Goal: Task Accomplishment & Management: Use online tool/utility

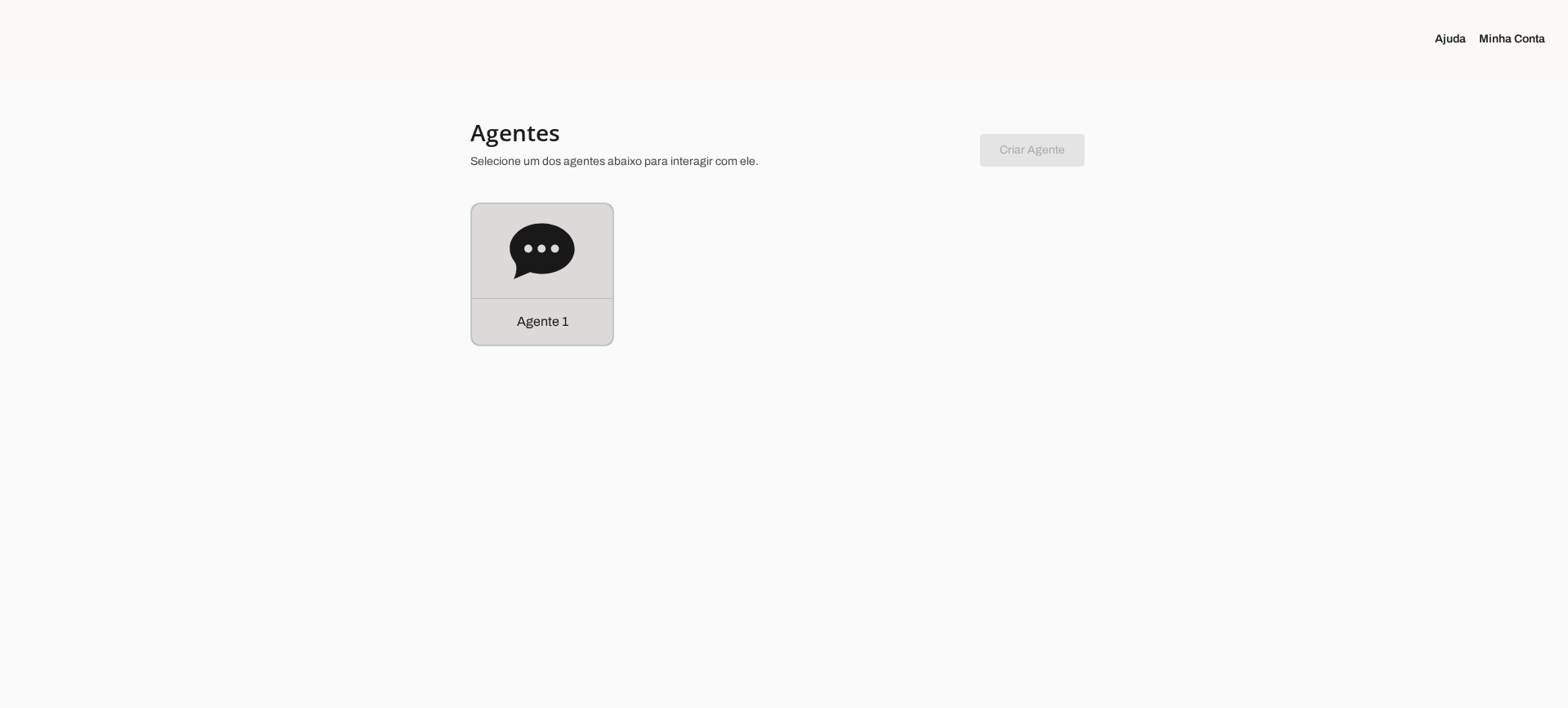
click at [540, 327] on p "Agente 1" at bounding box center [542, 322] width 52 height 20
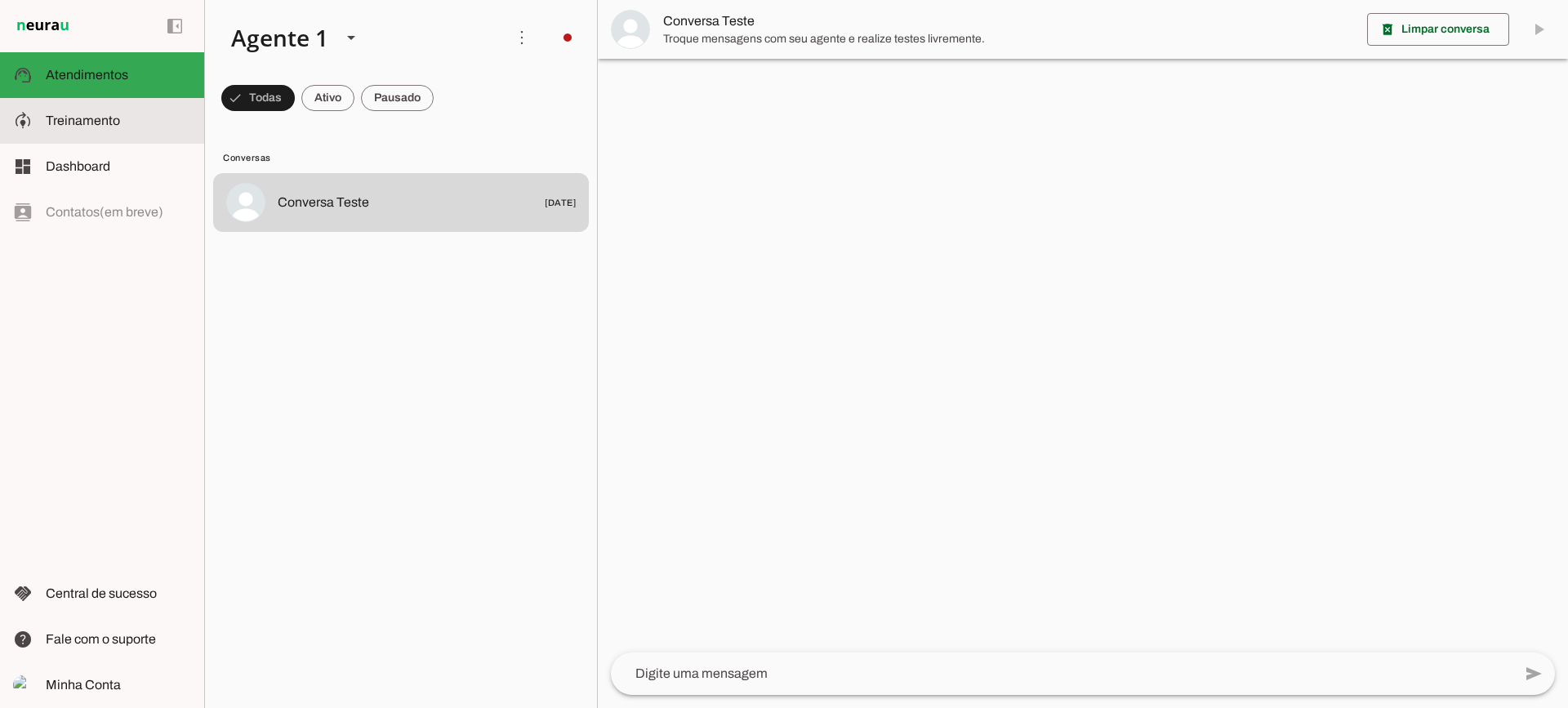
click at [97, 133] on md-item "model_training Treinamento Treinamento" at bounding box center [102, 120] width 204 height 45
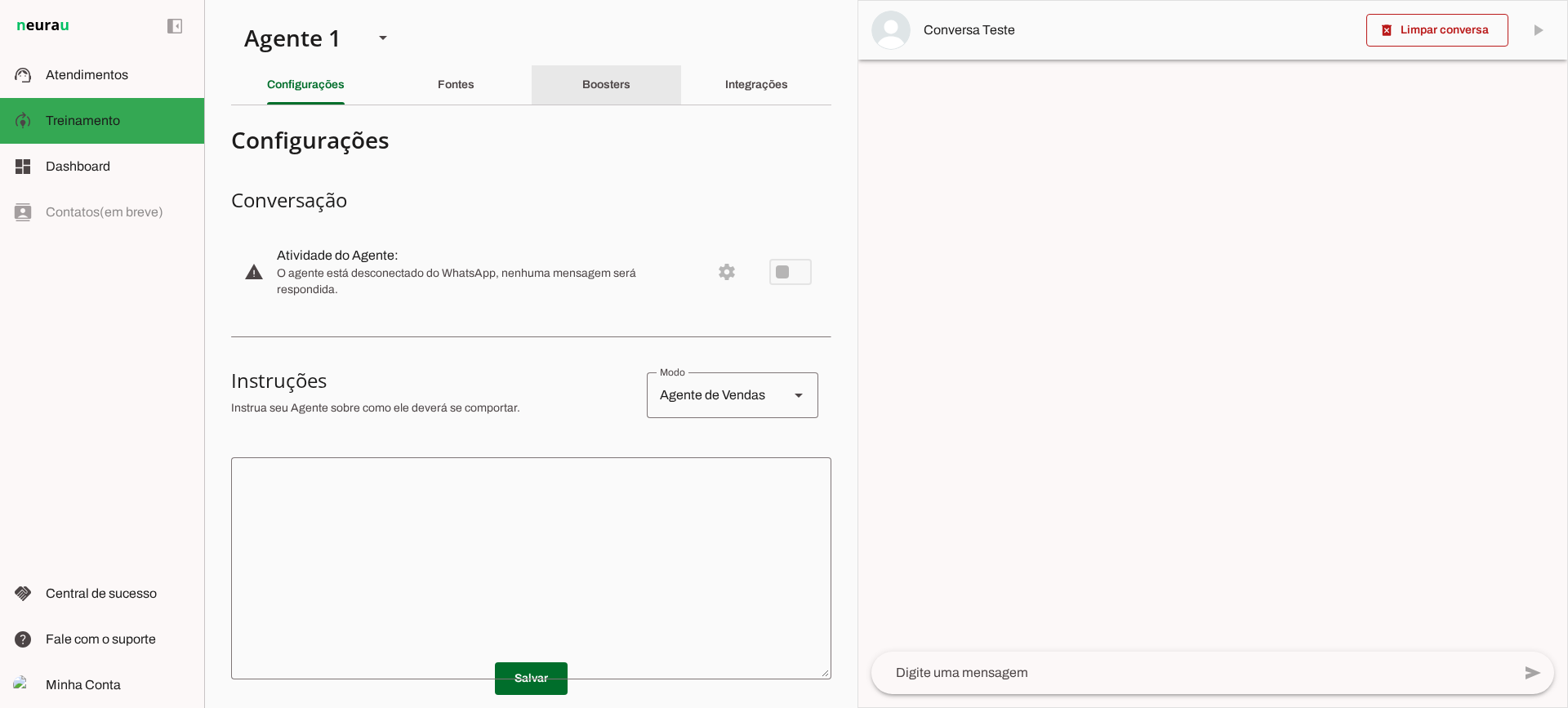
click at [621, 91] on div "Boosters" at bounding box center [606, 84] width 48 height 39
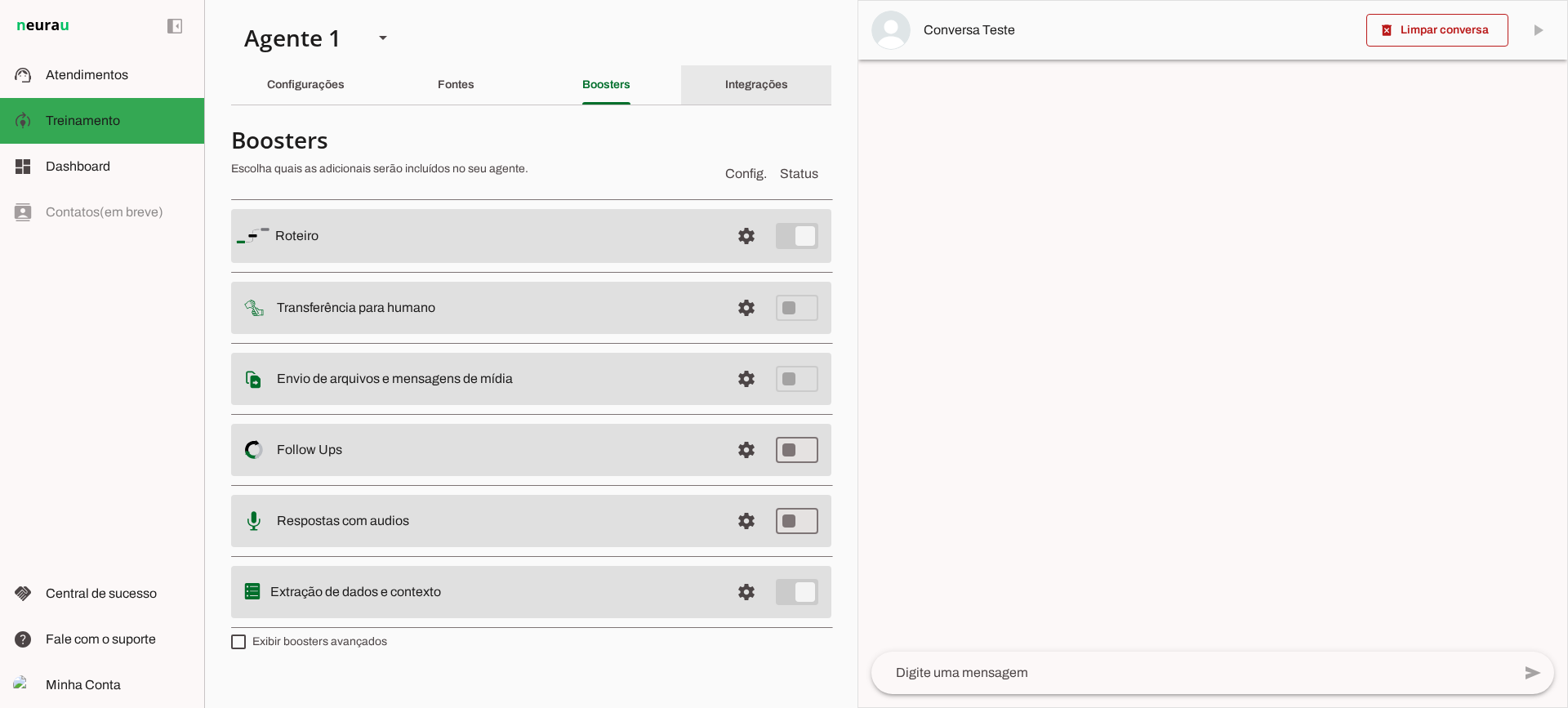
click at [750, 72] on div "Integrações" at bounding box center [756, 84] width 63 height 39
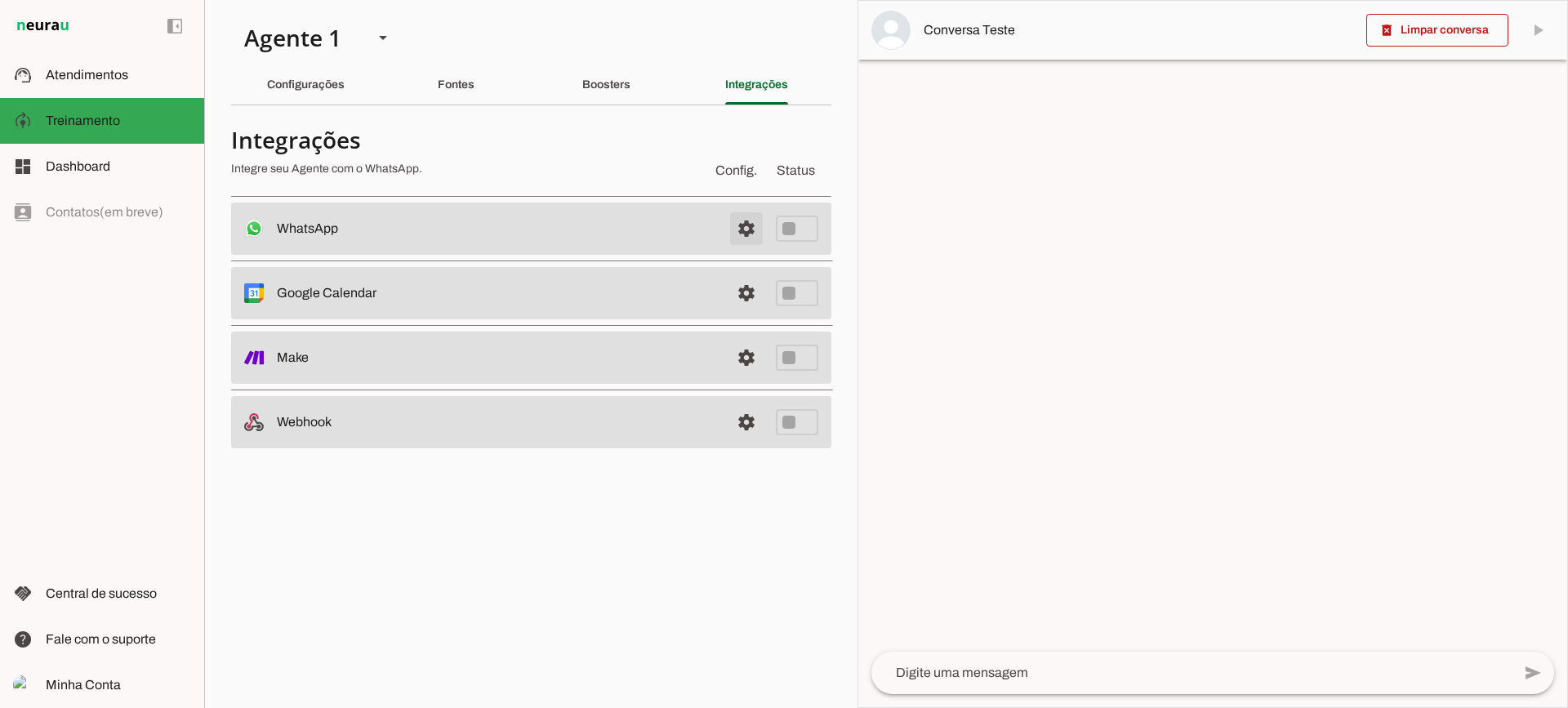
click at [734, 221] on span at bounding box center [747, 229] width 39 height 39
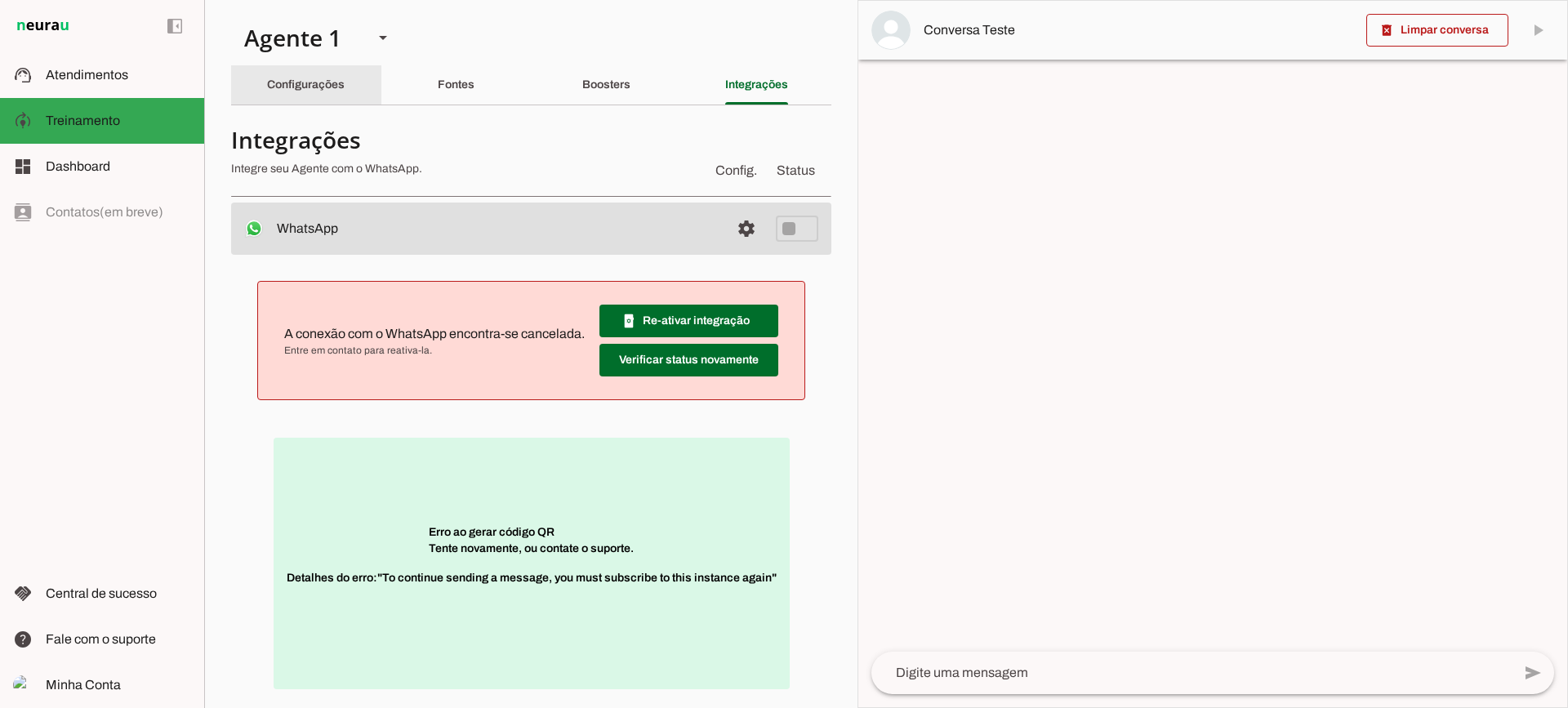
click at [339, 92] on div "Configurações" at bounding box center [305, 84] width 77 height 39
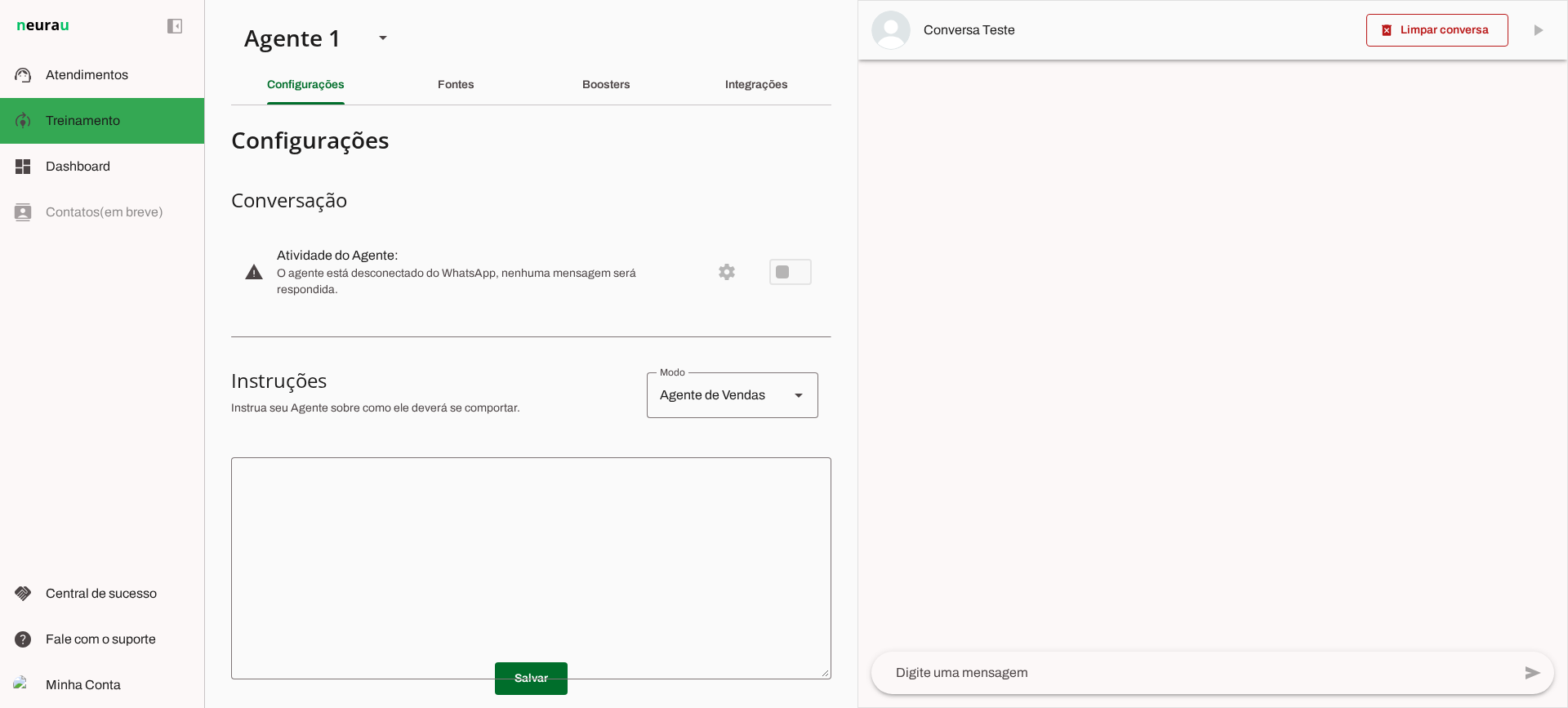
drag, startPoint x: 378, startPoint y: 527, endPoint x: 397, endPoint y: 332, distance: 195.9
click at [378, 527] on textarea at bounding box center [531, 568] width 600 height 196
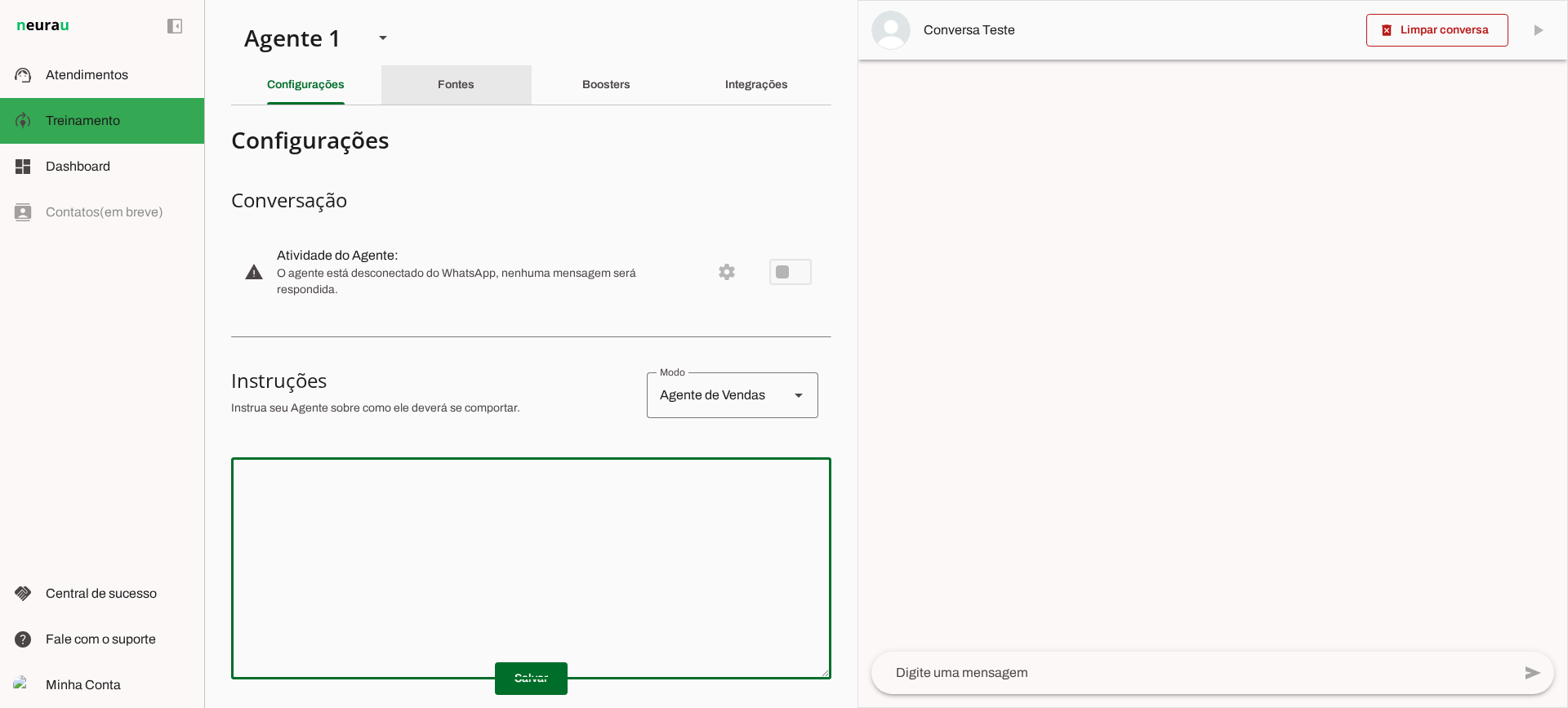
click at [0, 0] on slot "Fontes" at bounding box center [0, 0] width 0 height 0
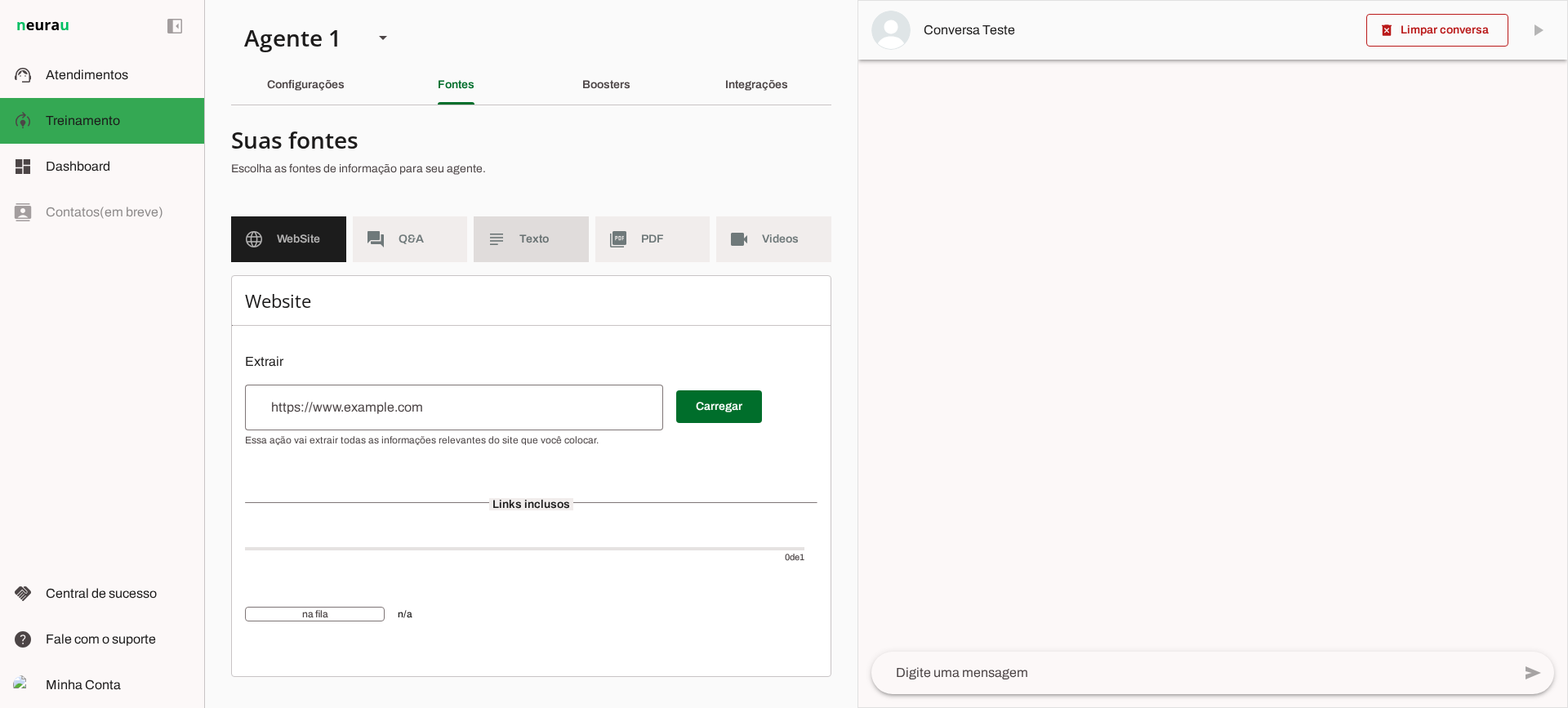
click at [575, 218] on md-item "subject Texto" at bounding box center [532, 238] width 116 height 45
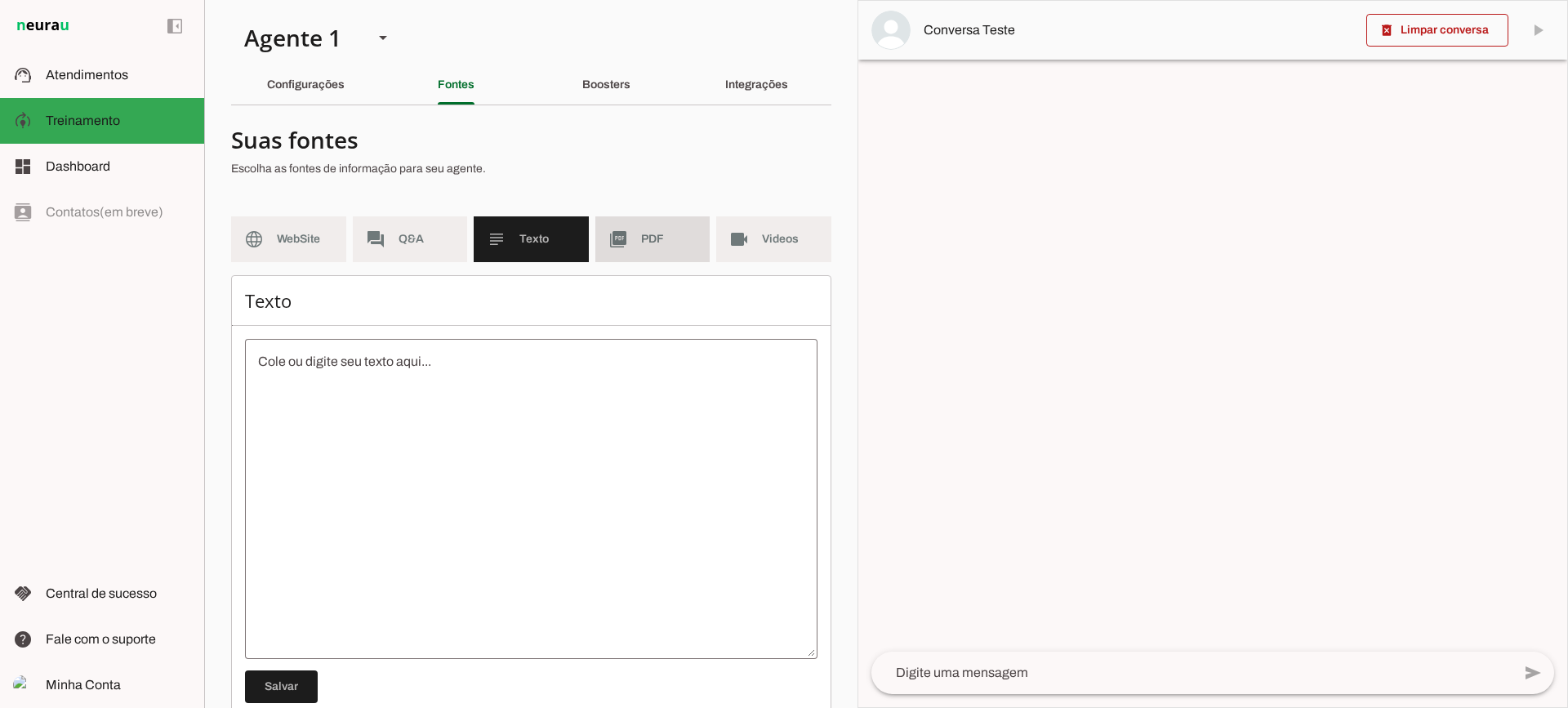
click at [650, 223] on md-item "picture_as_pdf PDF" at bounding box center [653, 238] width 116 height 45
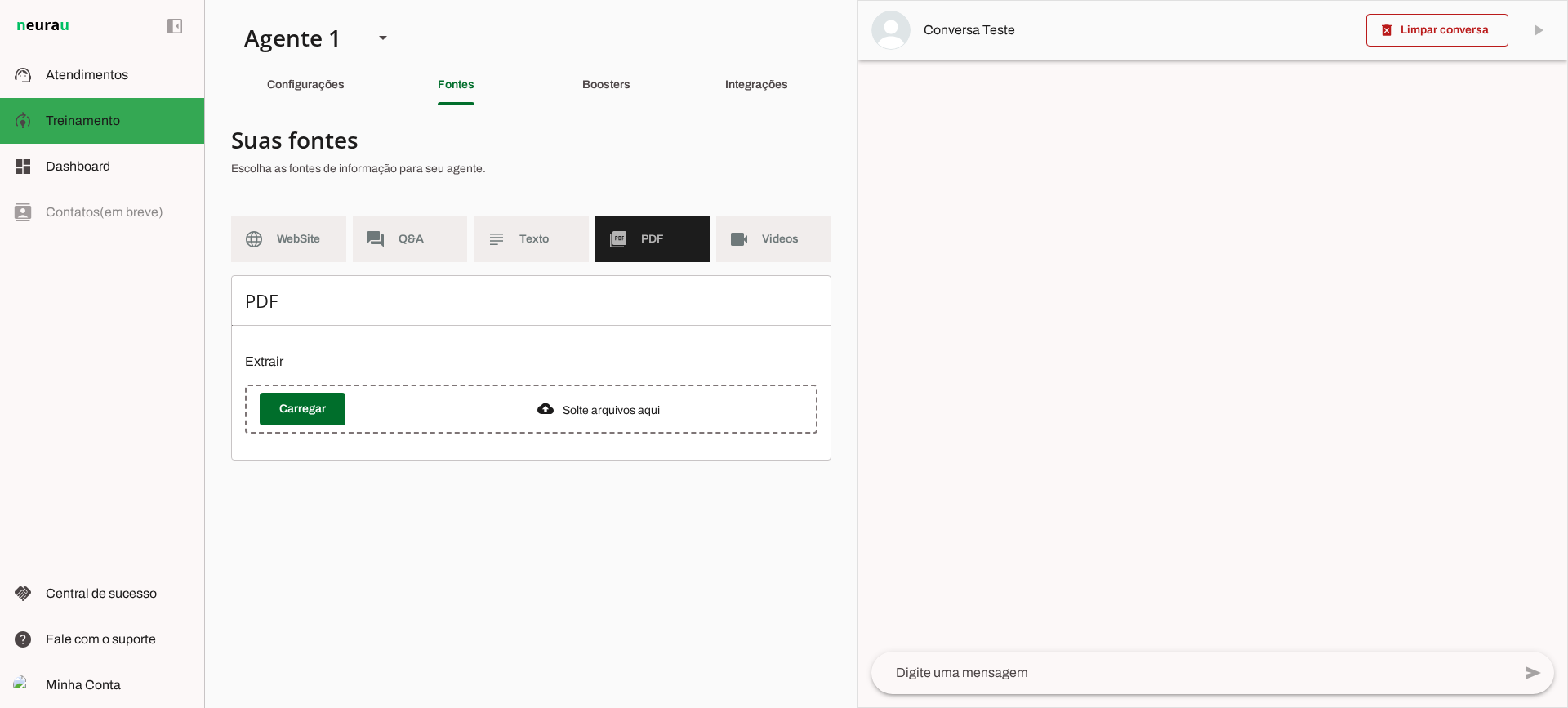
drag, startPoint x: 782, startPoint y: 231, endPoint x: 765, endPoint y: 234, distance: 17.3
click at [775, 233] on span "Videos" at bounding box center [789, 239] width 56 height 16
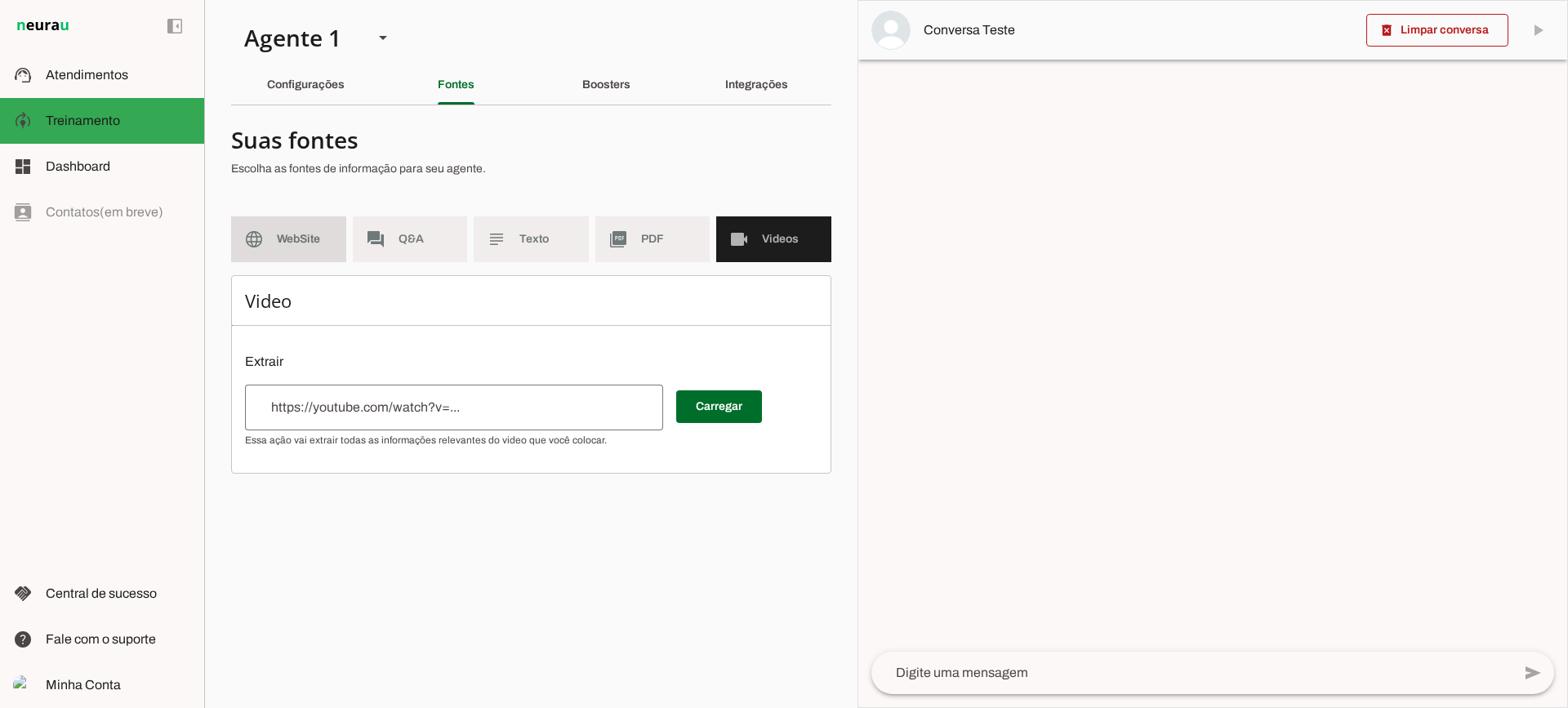
drag, startPoint x: 282, startPoint y: 221, endPoint x: 313, endPoint y: 47, distance: 176.7
click at [281, 221] on md-item "language WebSite" at bounding box center [289, 238] width 116 height 45
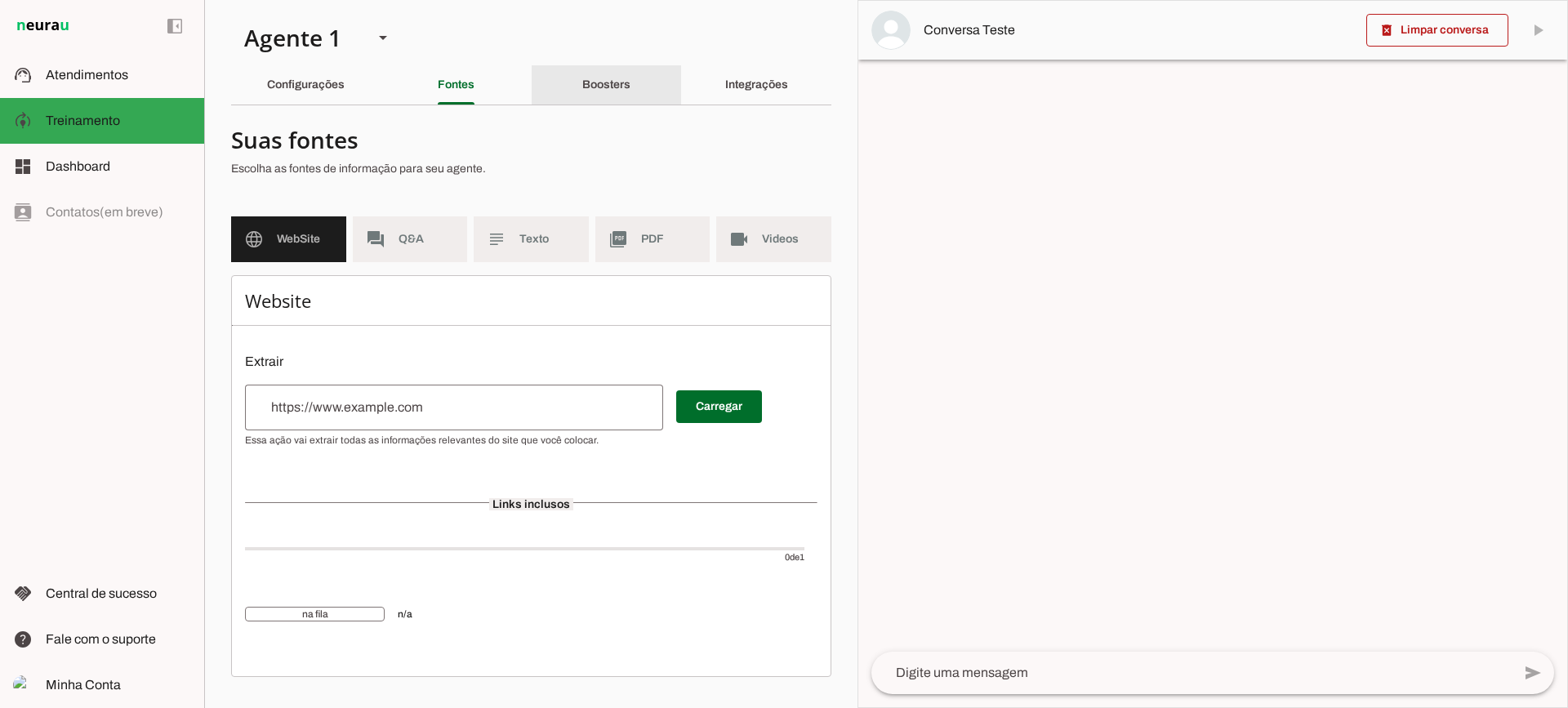
click at [630, 93] on div "Boosters" at bounding box center [606, 84] width 48 height 39
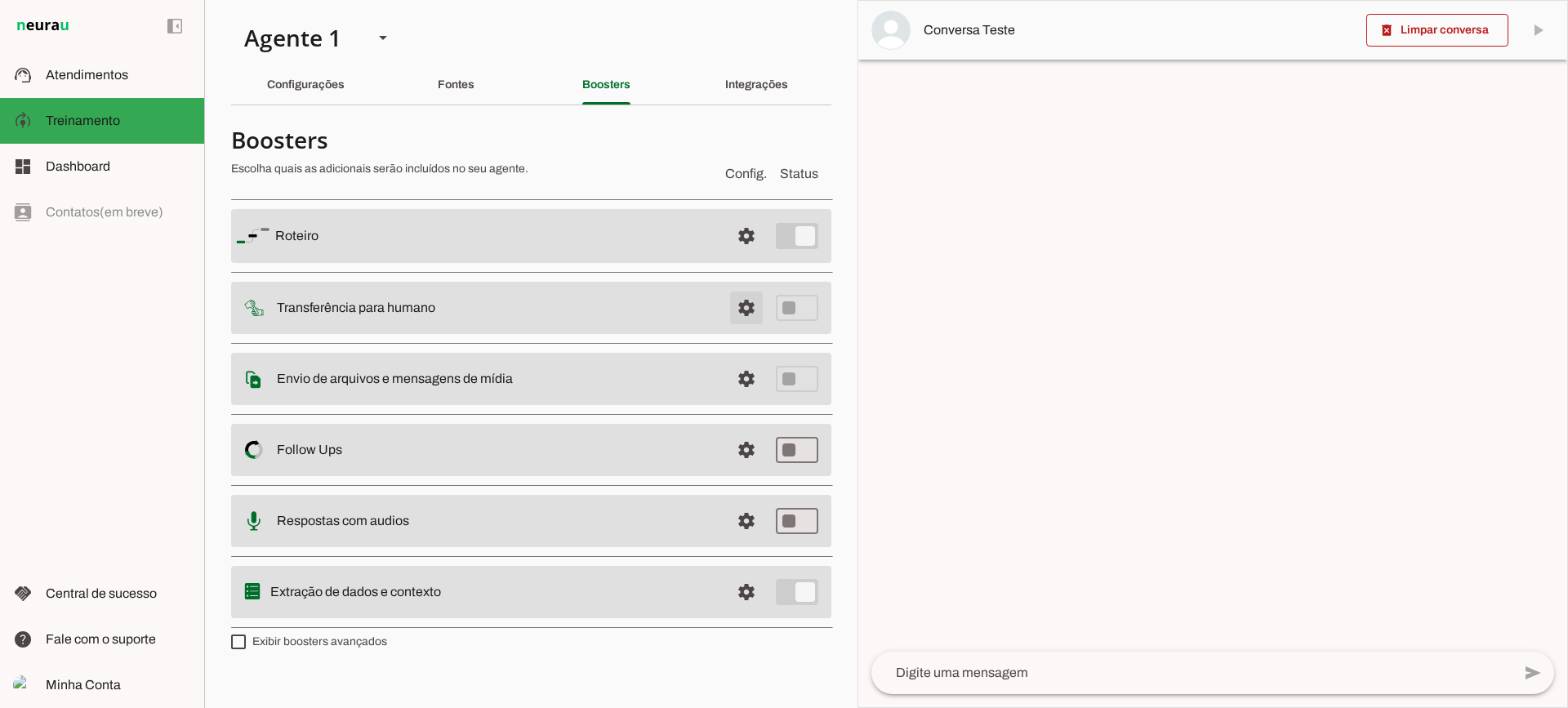
click at [757, 256] on span at bounding box center [747, 236] width 39 height 39
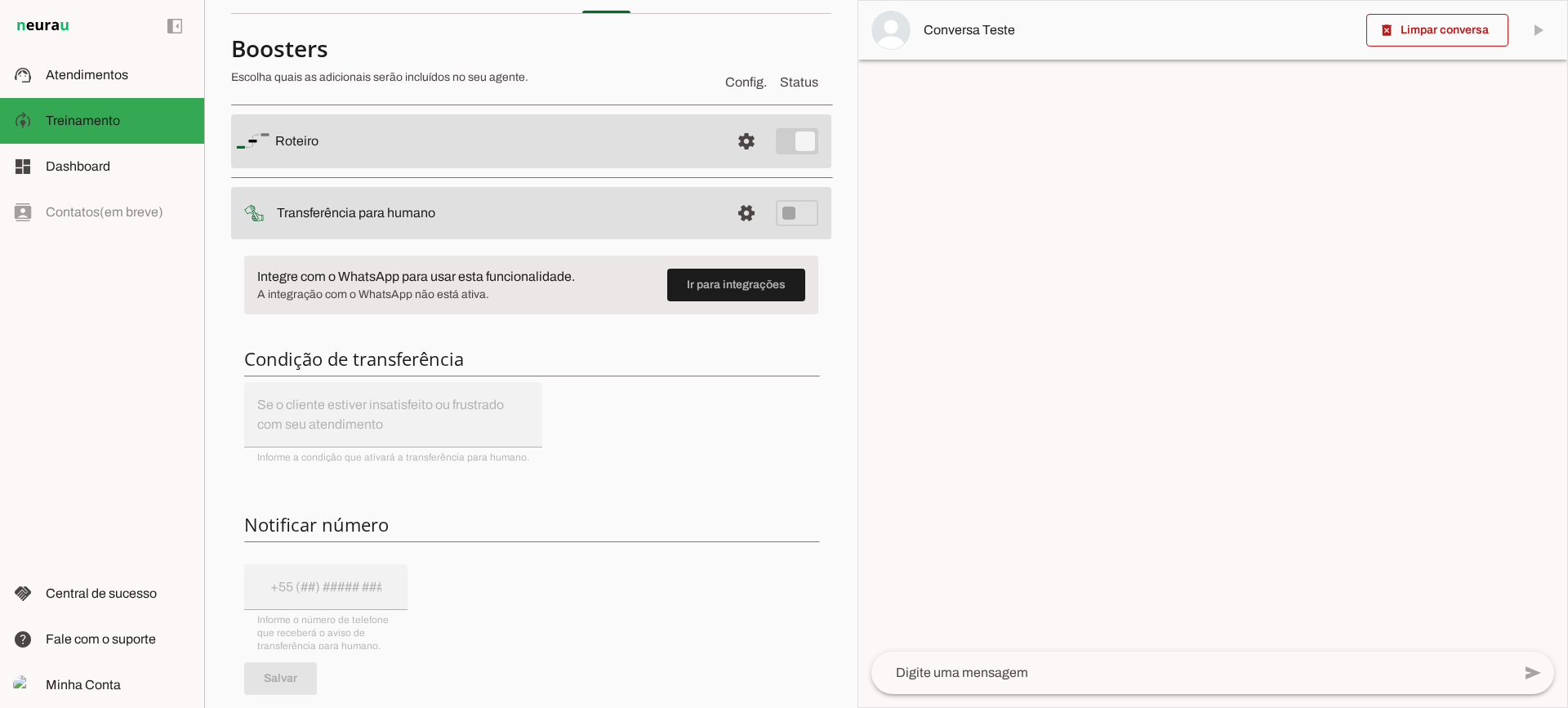
scroll to position [82, 0]
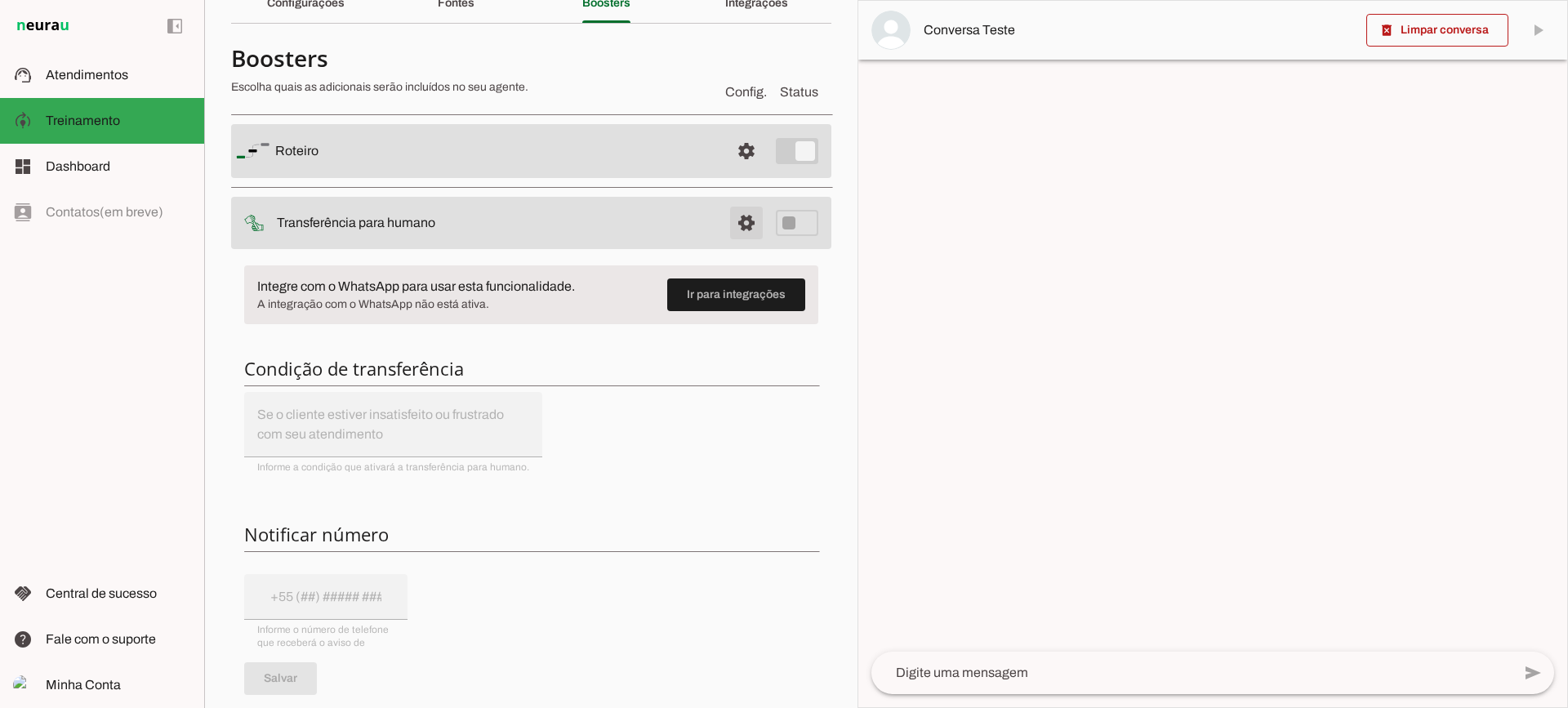
click at [727, 171] on span at bounding box center [747, 151] width 39 height 39
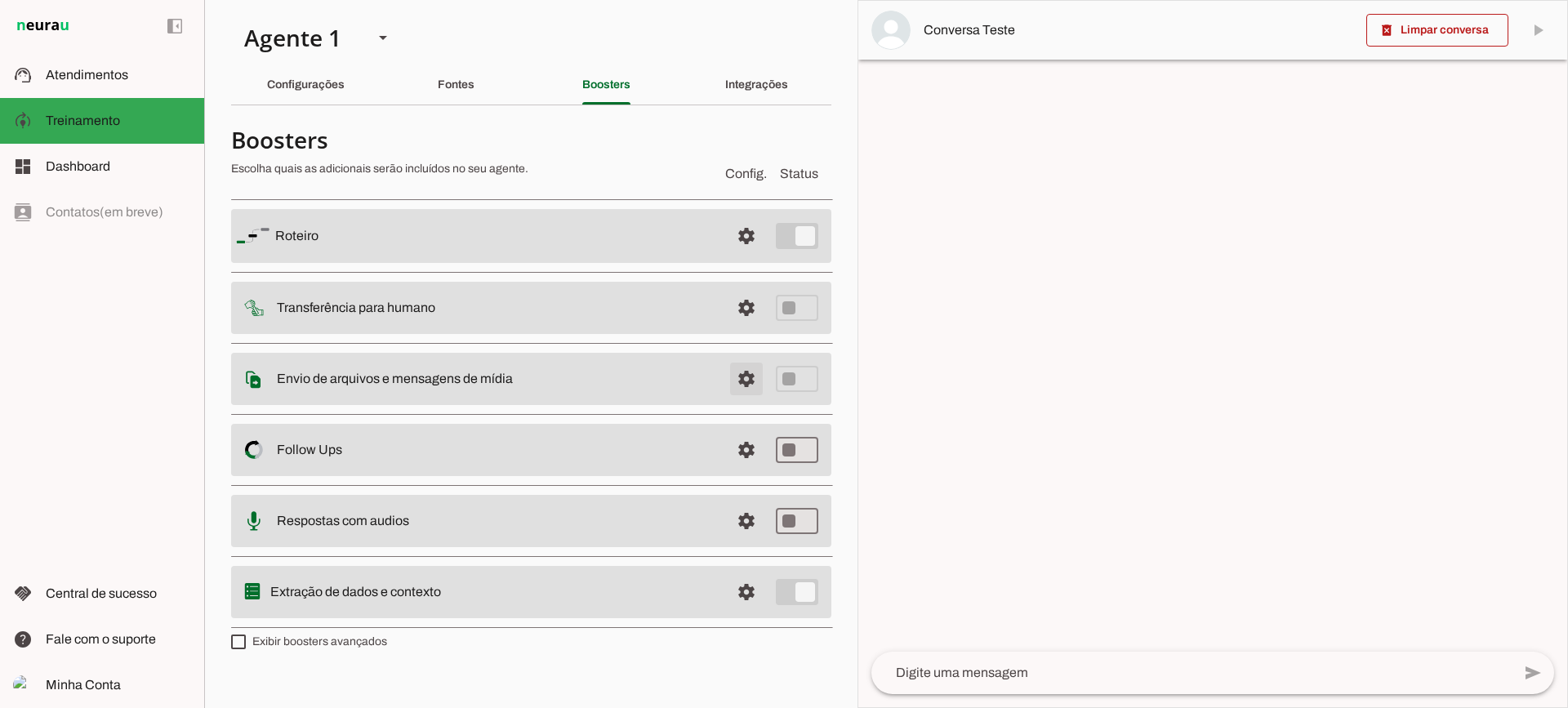
click at [736, 256] on span at bounding box center [747, 236] width 39 height 39
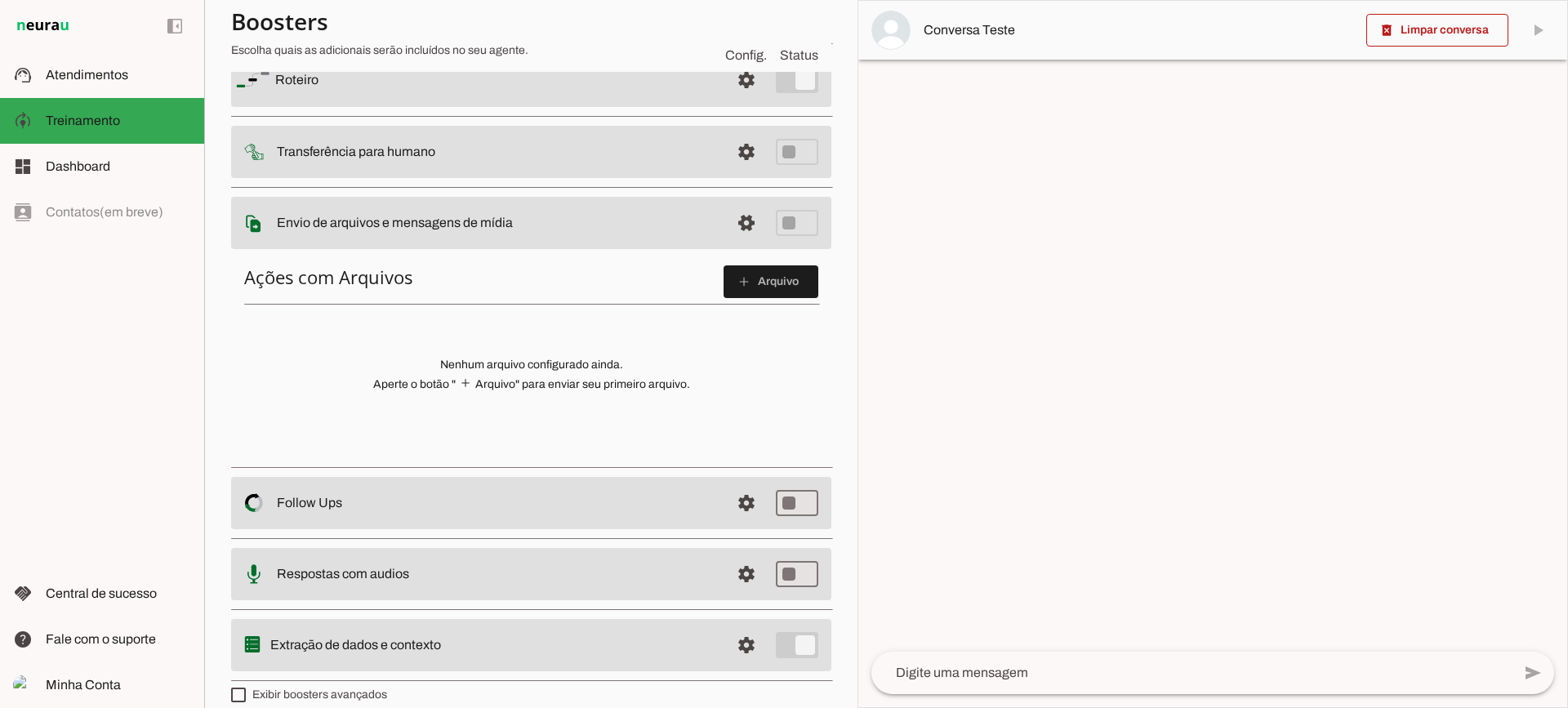
scroll to position [164, 0]
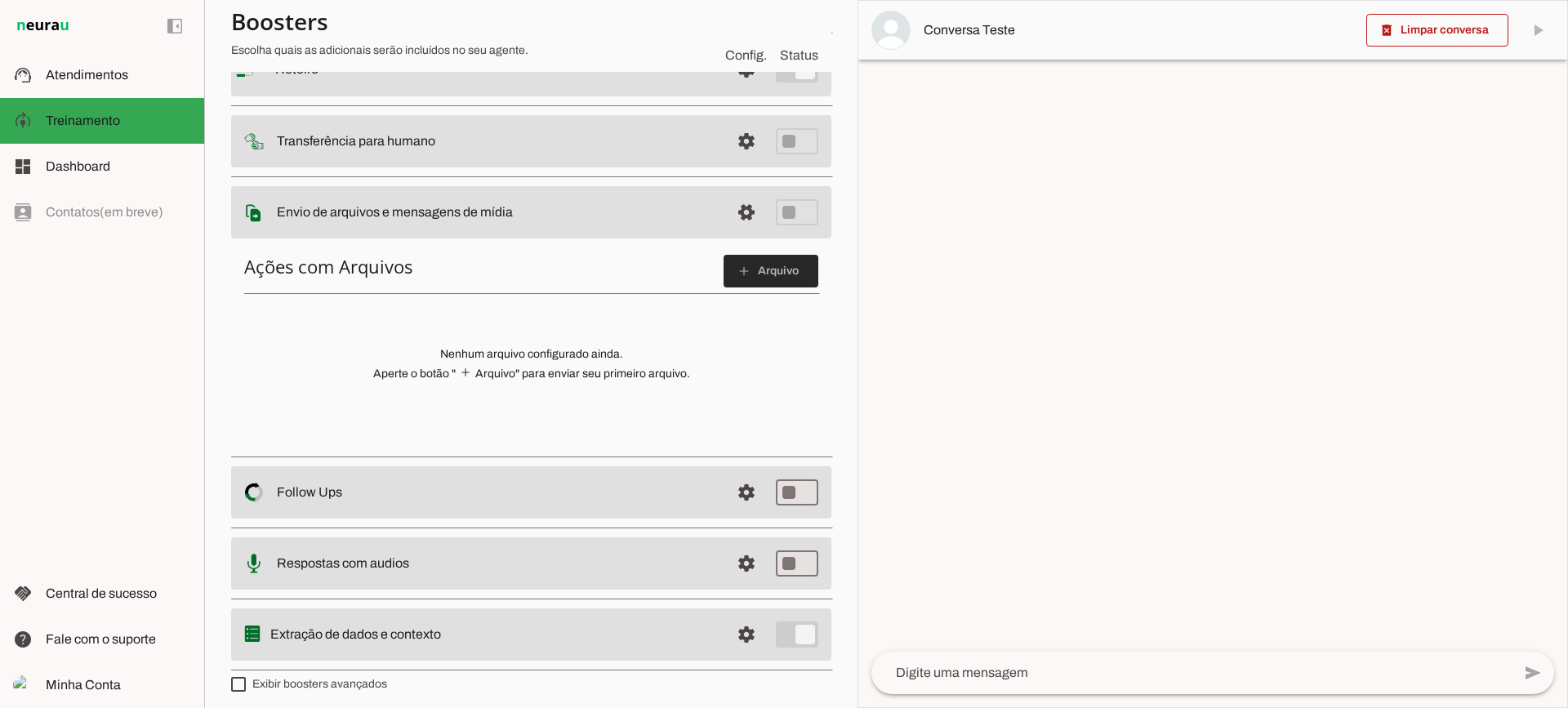
click at [740, 260] on span at bounding box center [771, 271] width 95 height 39
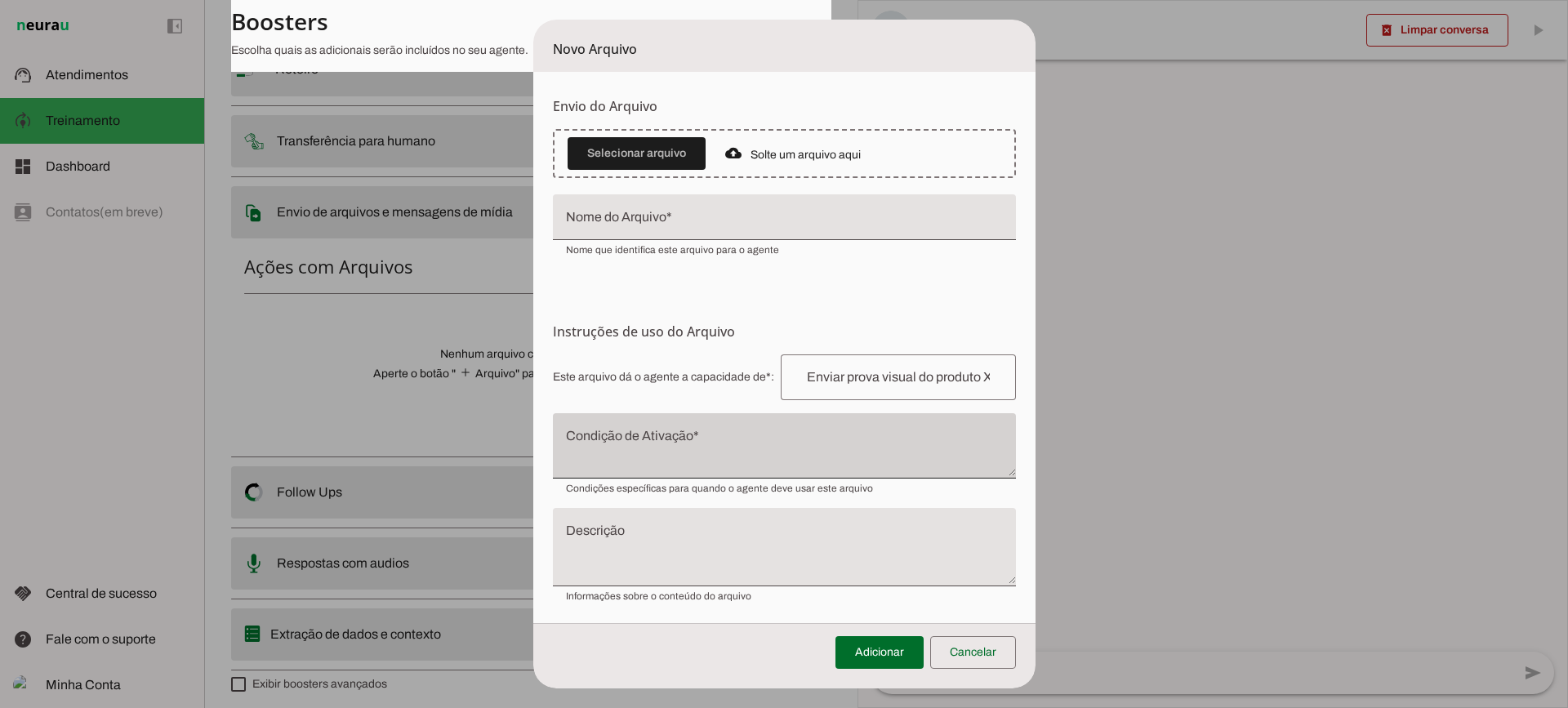
click at [651, 432] on div at bounding box center [784, 446] width 463 height 65
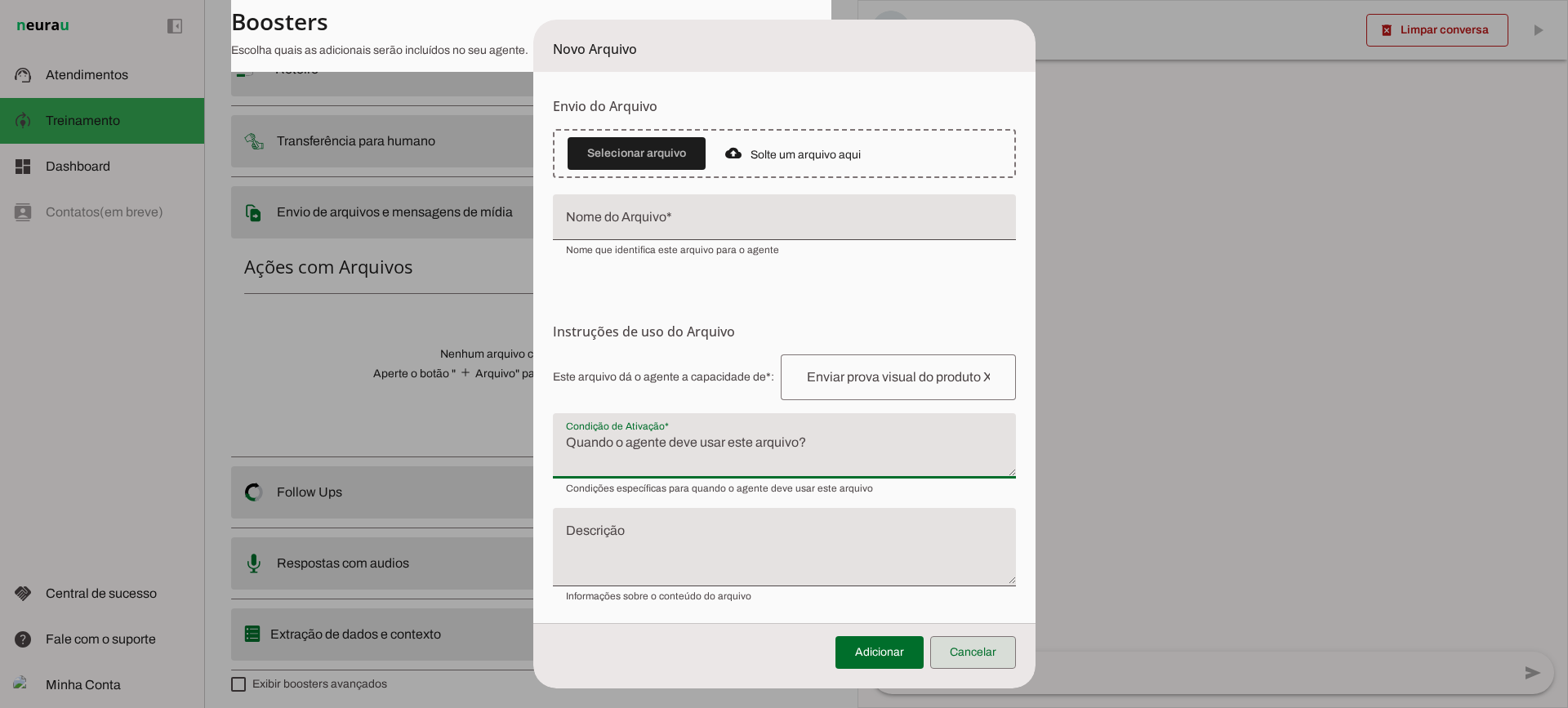
click at [988, 668] on span at bounding box center [972, 653] width 85 height 39
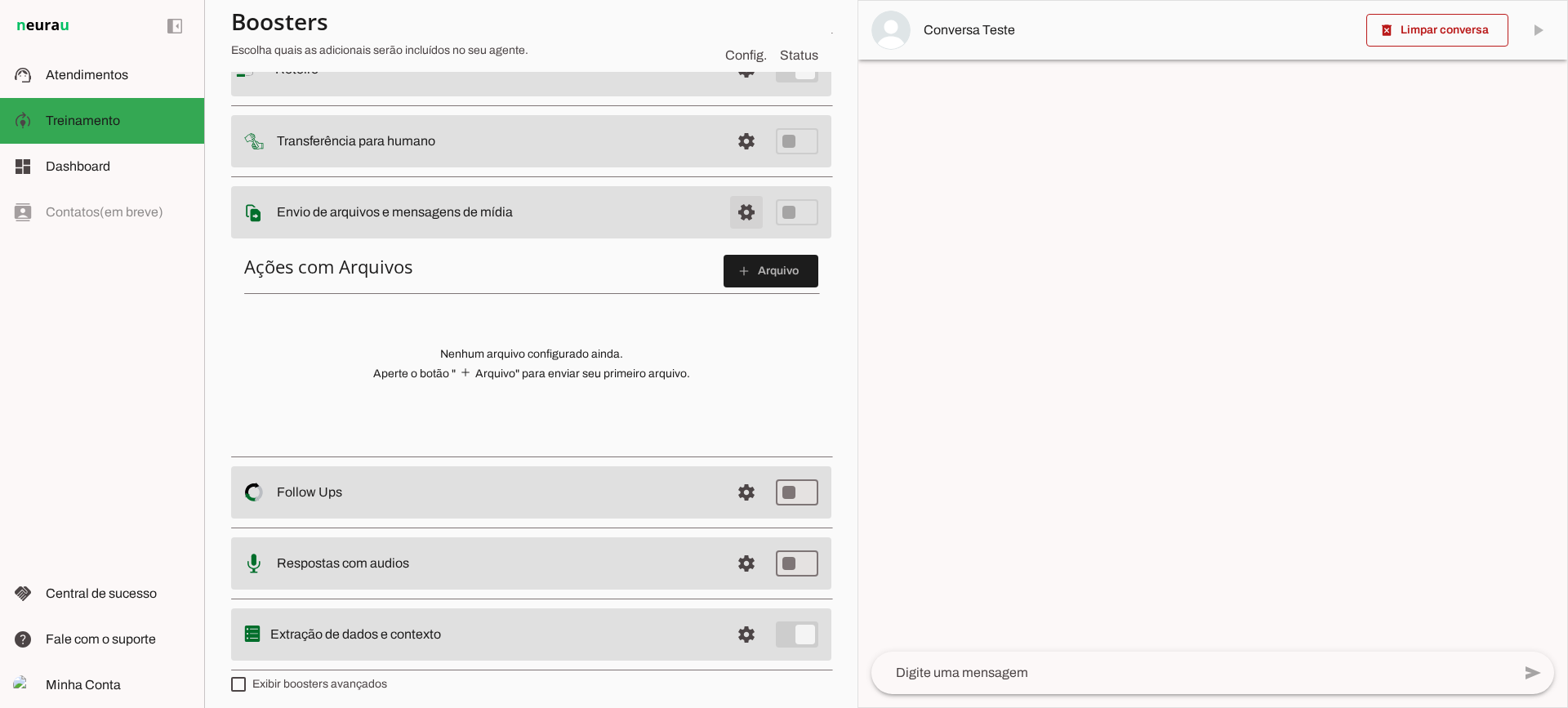
click at [740, 89] on span at bounding box center [747, 69] width 39 height 39
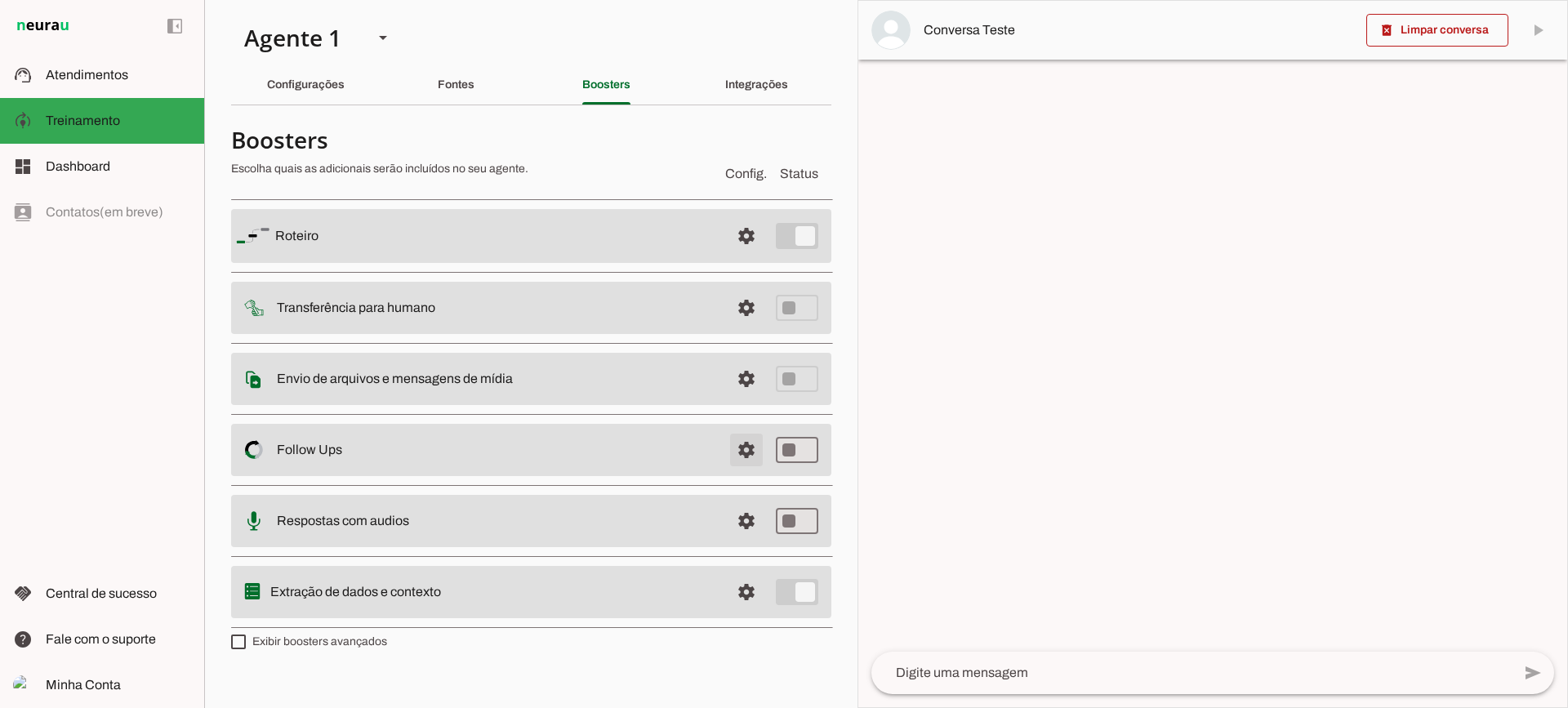
click at [748, 256] on span at bounding box center [747, 236] width 39 height 39
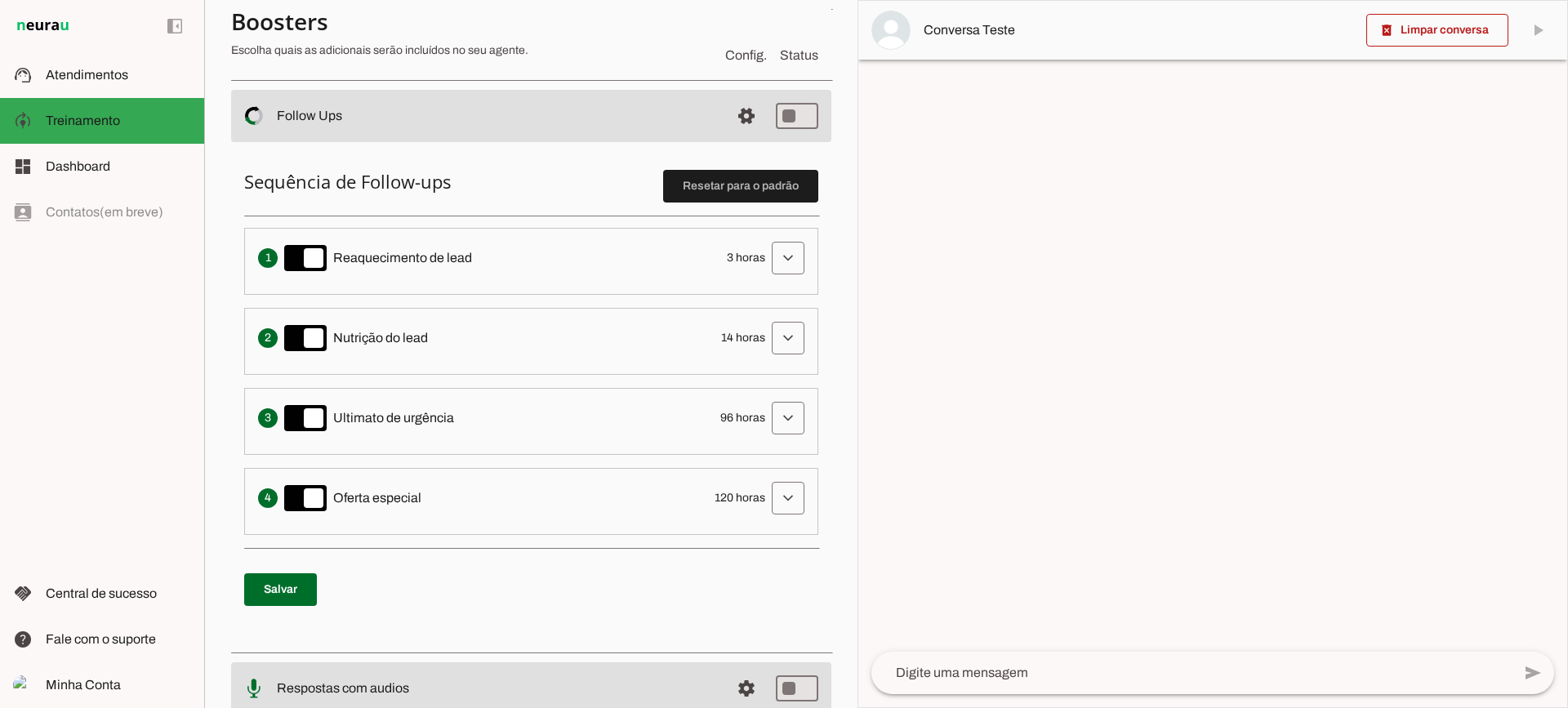
scroll to position [245, 0]
